Goal: Information Seeking & Learning: Check status

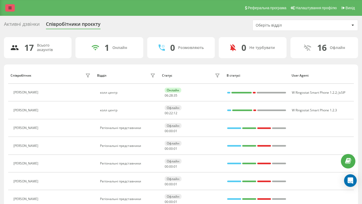
click at [11, 8] on icon at bounding box center [9, 8] width 3 height 4
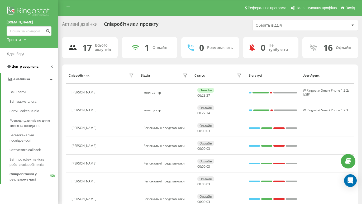
click at [15, 64] on span "Центр звернень" at bounding box center [23, 66] width 32 height 5
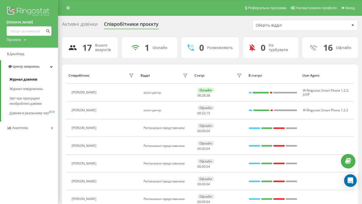
click at [16, 78] on span "Журнал дзвінків" at bounding box center [23, 79] width 28 height 5
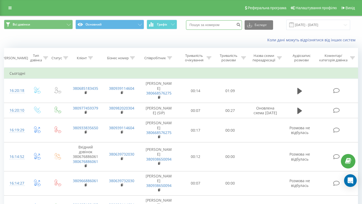
click at [203, 27] on input at bounding box center [214, 24] width 56 height 9
paste input "0971479993"
type input "0971479993"
click at [240, 25] on icon "submit" at bounding box center [238, 23] width 4 height 3
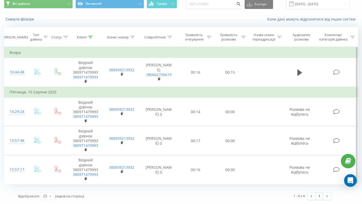
scroll to position [21, 0]
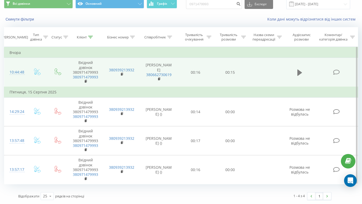
click at [300, 72] on icon at bounding box center [299, 73] width 5 height 6
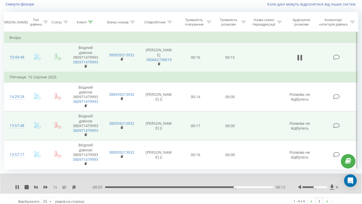
scroll to position [42, 0]
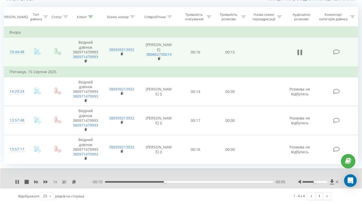
click at [296, 52] on button at bounding box center [299, 52] width 8 height 8
